Goal: Complete application form

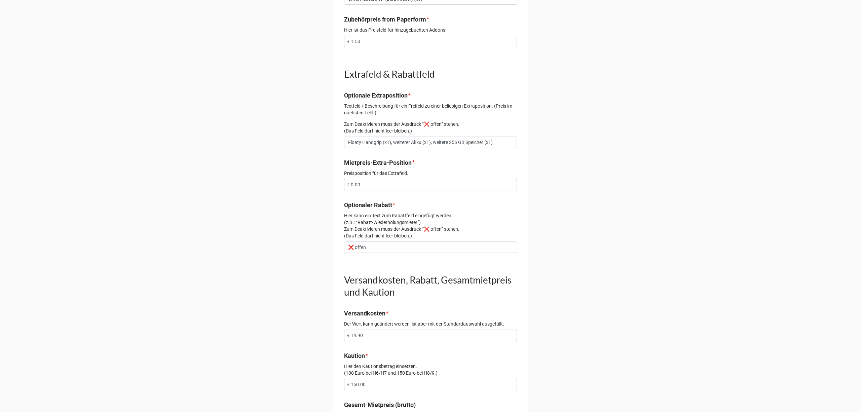
scroll to position [572, 0]
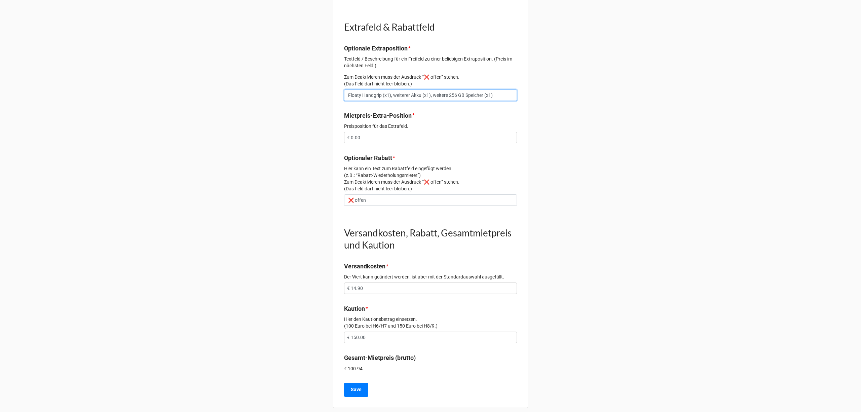
click at [503, 92] on input "Floaty Handgrip (x1), weiterer Akku (x1), weitere 256 GB Speicher (x1)" at bounding box center [430, 94] width 173 height 11
type input "Floaty Handgrip (x1), weiterer Akku (x1), weitere 256 GB Speicher (x1), Minista…"
click at [358, 386] on b "Save" at bounding box center [356, 389] width 11 height 7
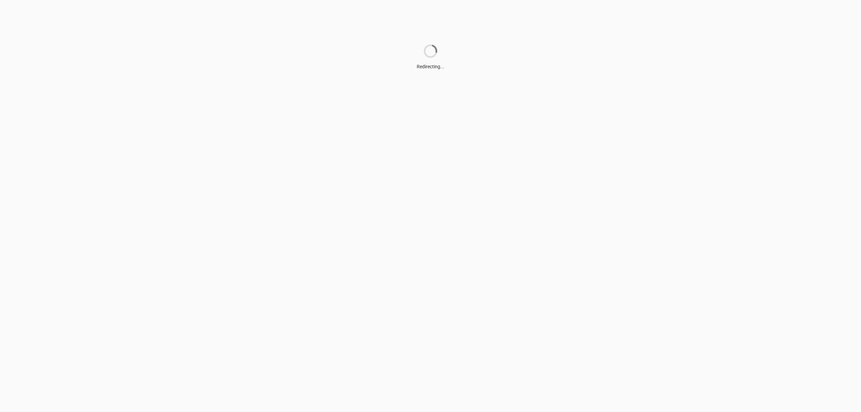
scroll to position [0, 0]
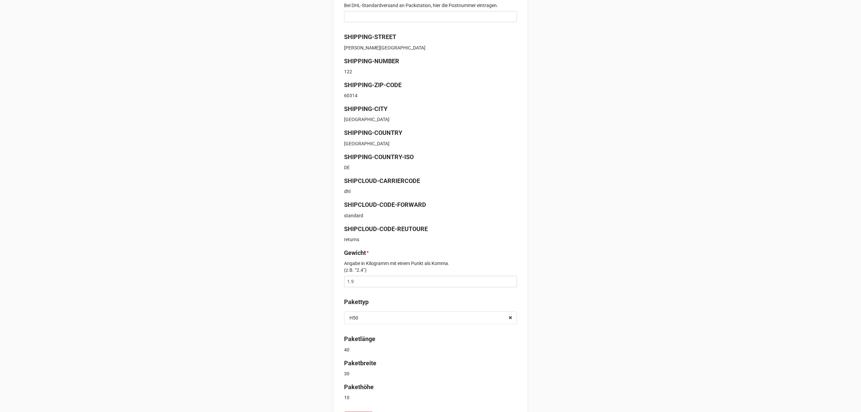
scroll to position [170, 0]
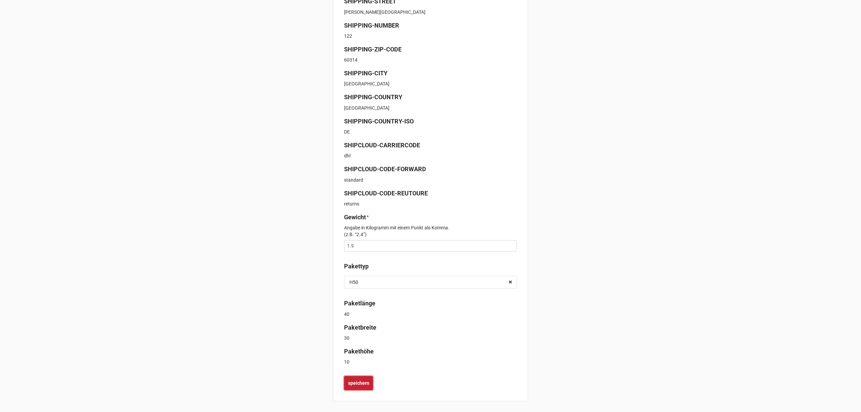
click at [365, 382] on b "speichern" at bounding box center [358, 383] width 21 height 7
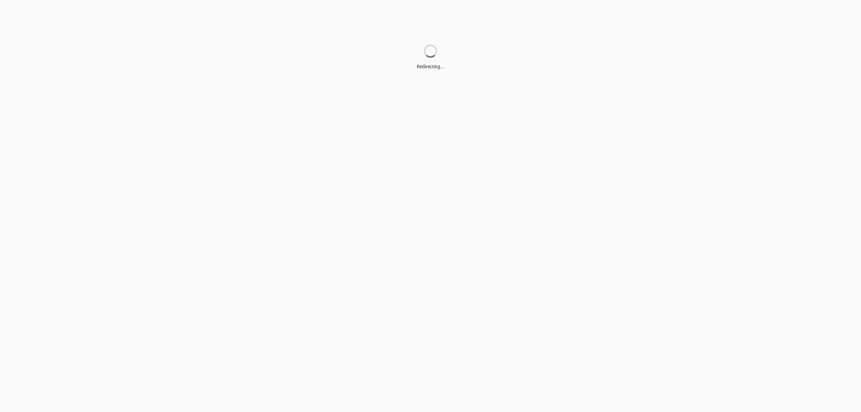
scroll to position [0, 0]
